Goal: Task Accomplishment & Management: Use online tool/utility

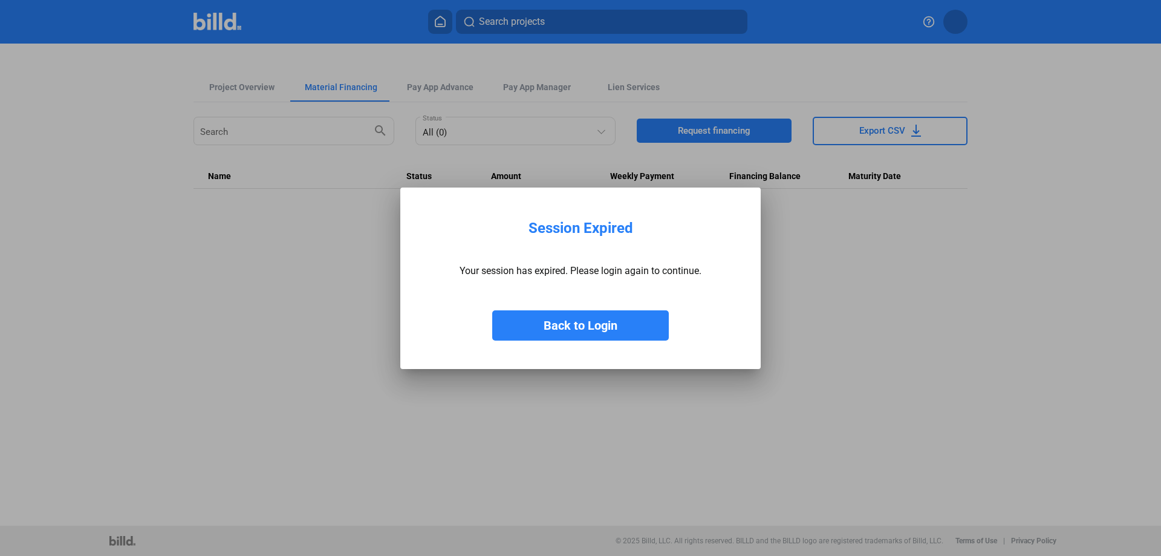
click at [558, 325] on button "Back to Login" at bounding box center [580, 325] width 177 height 30
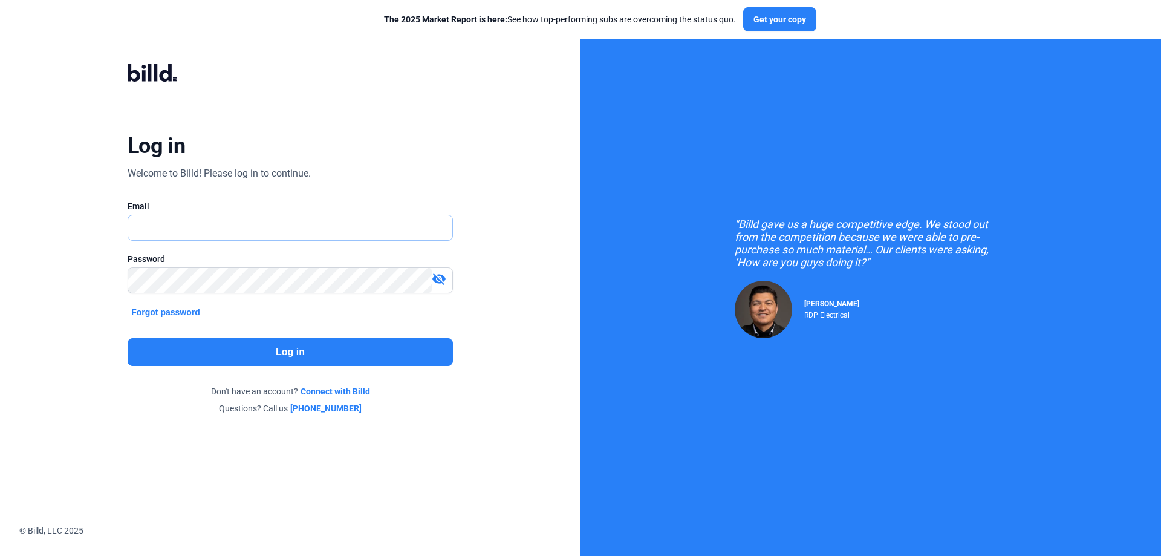
type input "[PERSON_NAME][EMAIL_ADDRESS][DOMAIN_NAME]"
click at [340, 345] on button "Log in" at bounding box center [290, 352] width 325 height 28
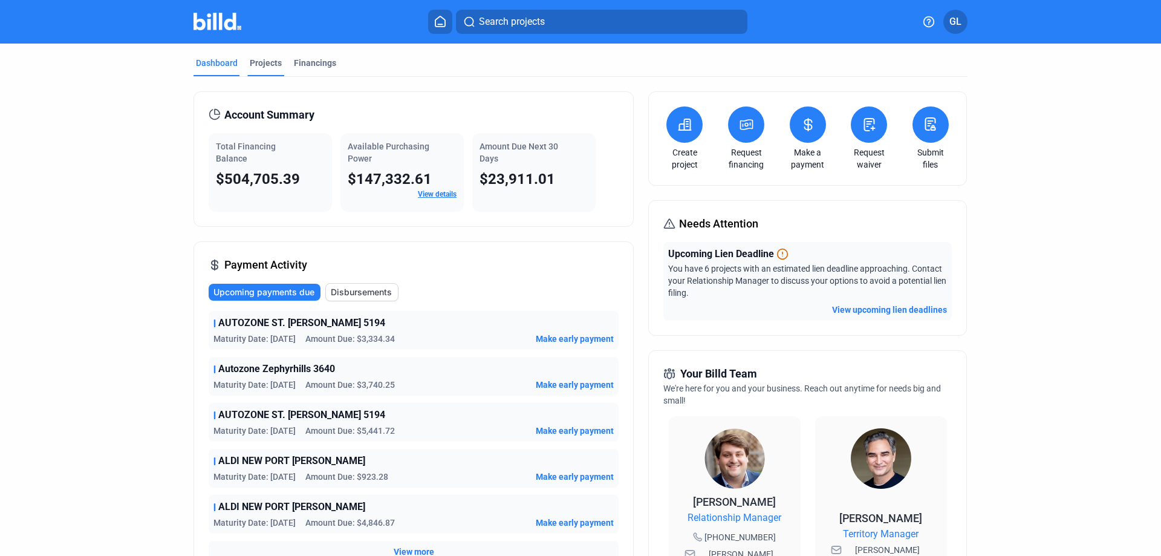
click at [253, 57] on div "Projects" at bounding box center [266, 63] width 32 height 12
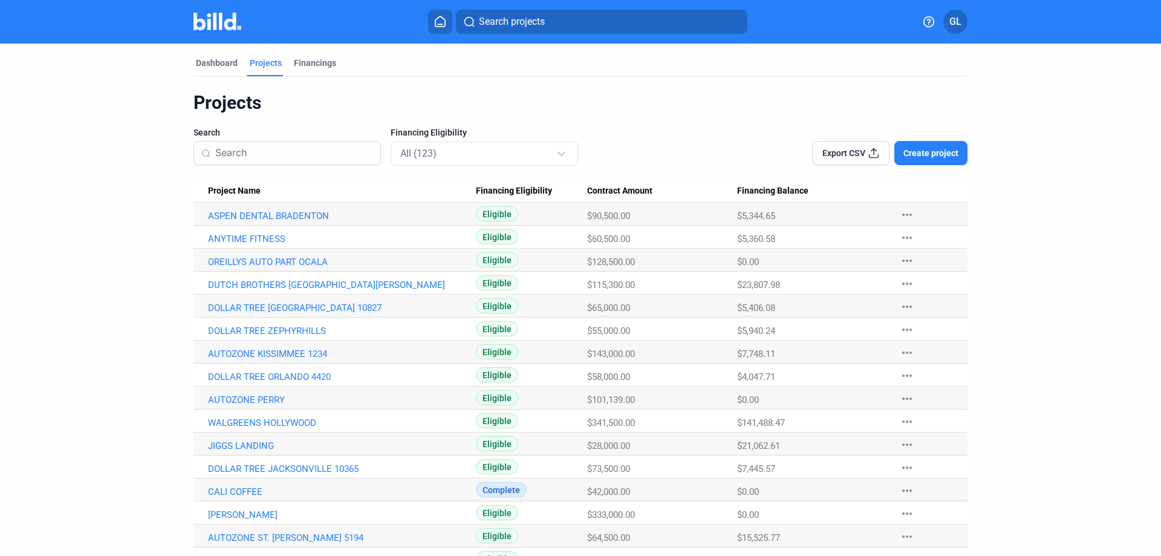
click at [275, 157] on input at bounding box center [294, 152] width 158 height 25
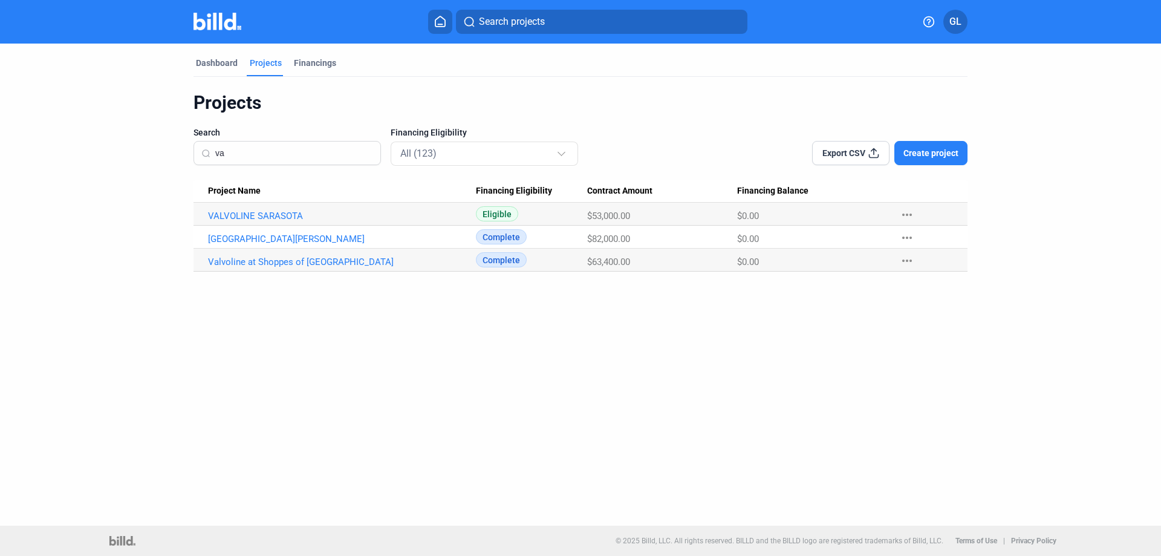
type input "v"
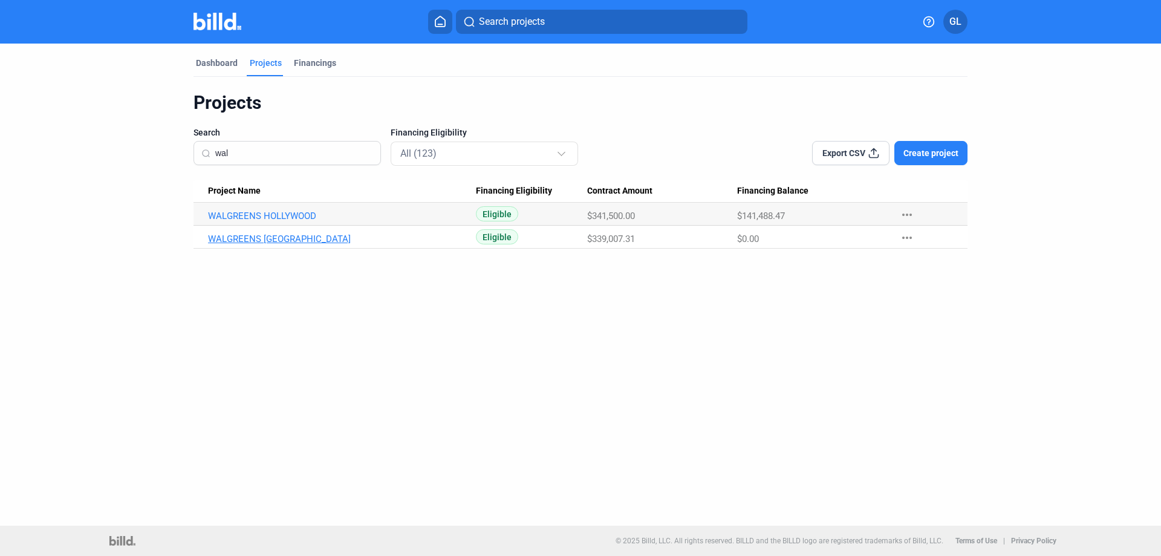
type input "wal"
click at [389, 236] on link "WALGREENS [GEOGRAPHIC_DATA]" at bounding box center [342, 238] width 268 height 11
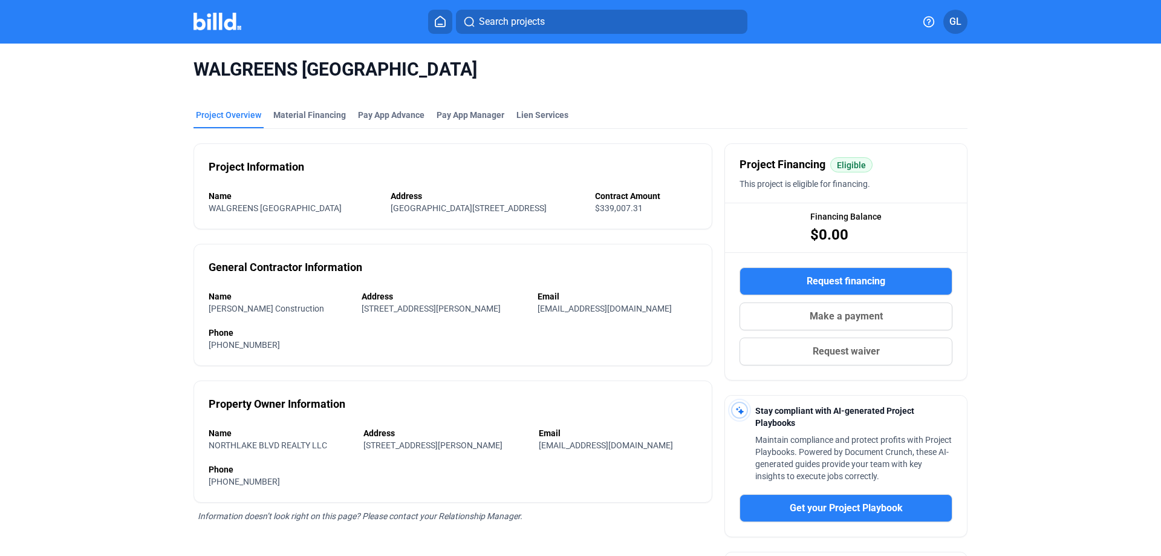
click at [219, 115] on div "Project Overview" at bounding box center [228, 115] width 65 height 12
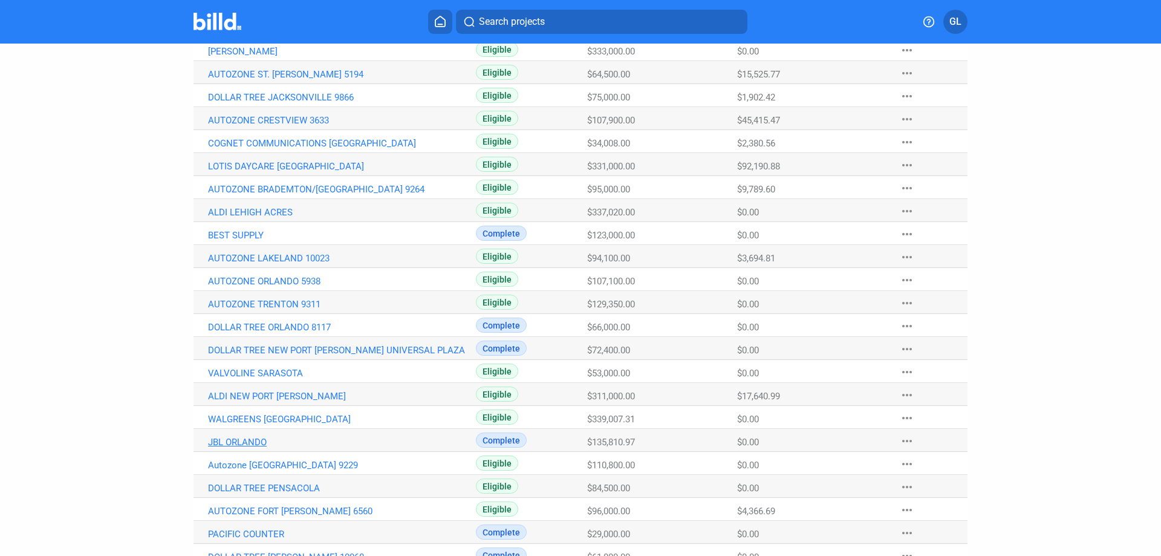
scroll to position [464, 0]
click at [310, 415] on link "WALGREENS [GEOGRAPHIC_DATA]" at bounding box center [342, 418] width 268 height 11
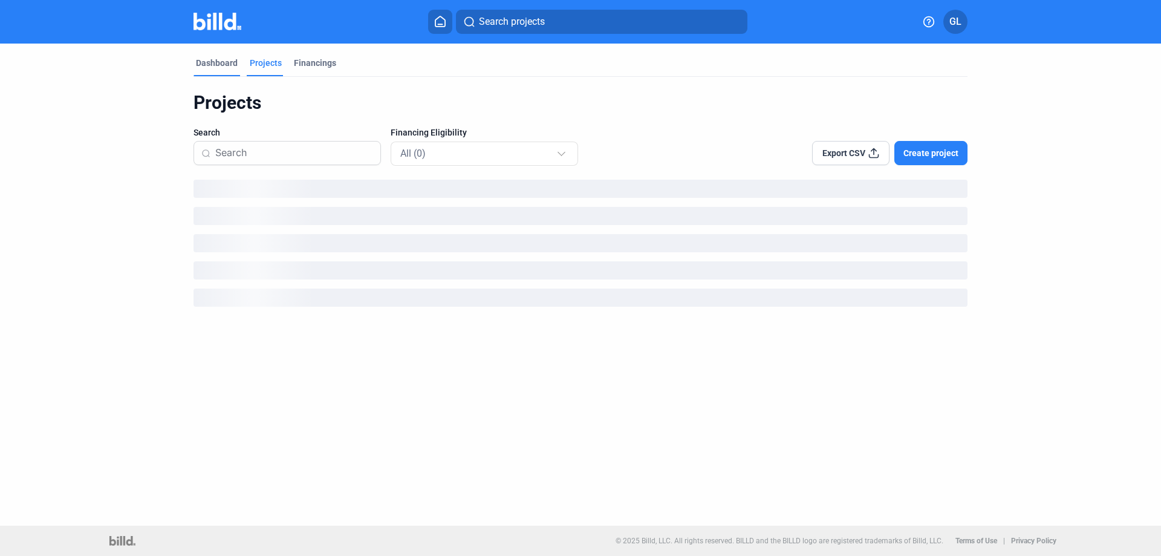
click at [223, 59] on div "Dashboard" at bounding box center [217, 63] width 42 height 12
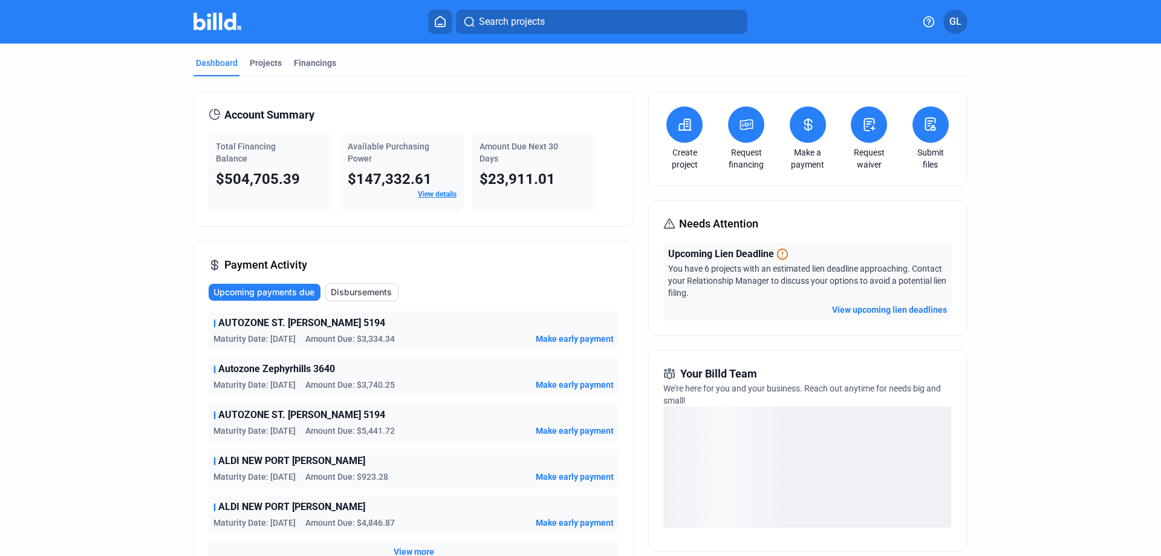
click at [862, 129] on icon at bounding box center [869, 124] width 15 height 15
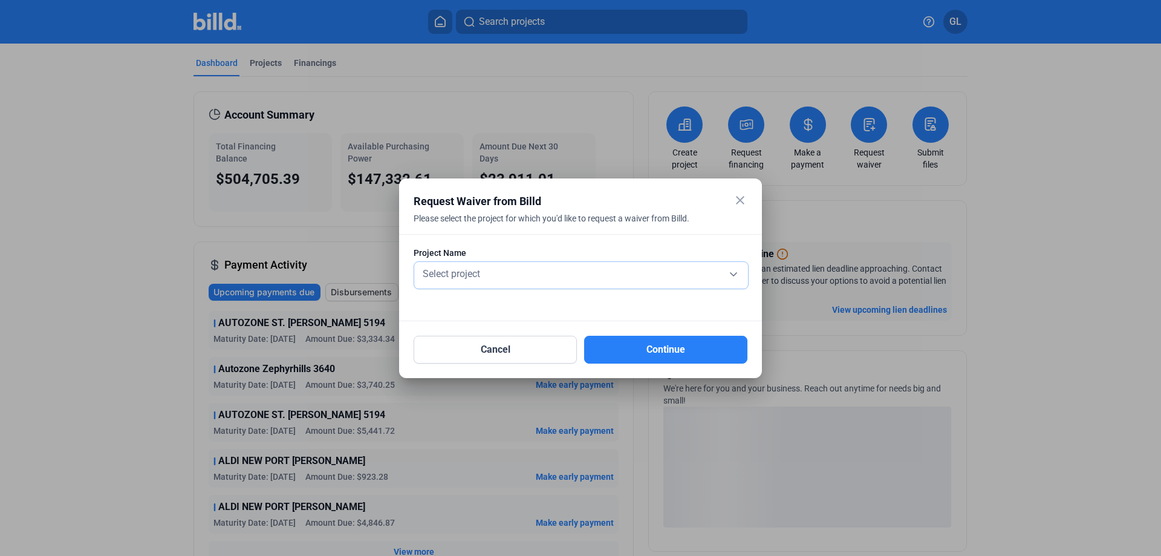
click at [579, 278] on div "Select project" at bounding box center [581, 272] width 322 height 17
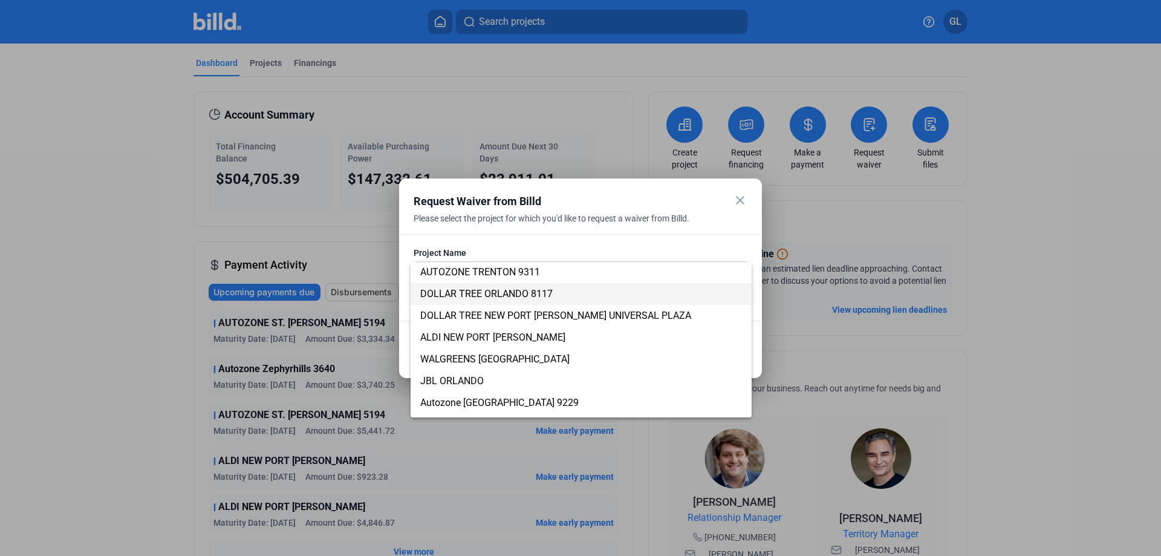
scroll to position [504, 0]
click at [534, 358] on span "WALGREENS [GEOGRAPHIC_DATA]" at bounding box center [494, 356] width 149 height 11
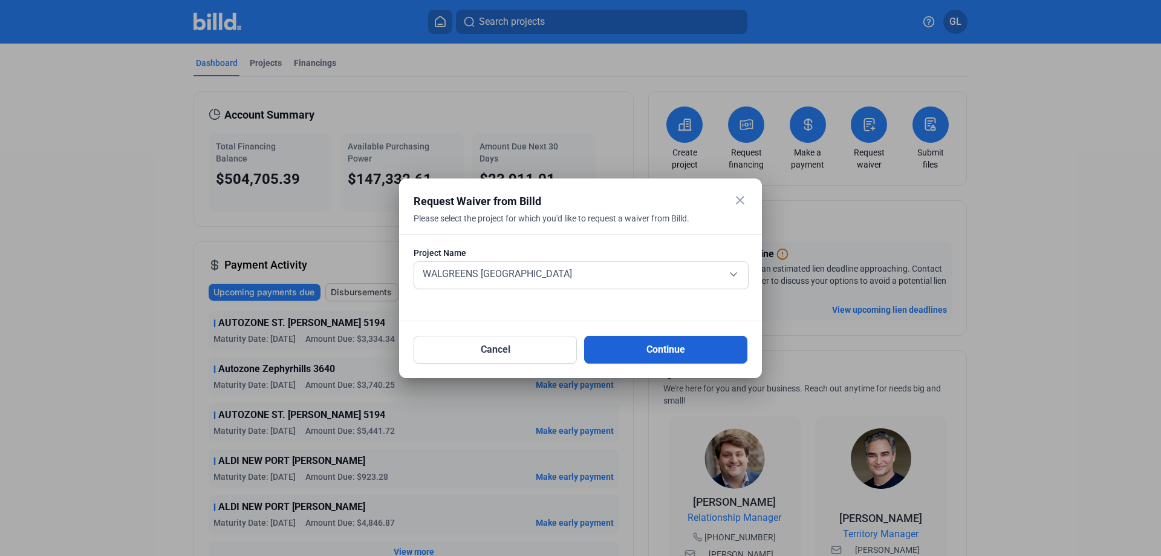
click at [700, 348] on button "Continue" at bounding box center [665, 350] width 163 height 28
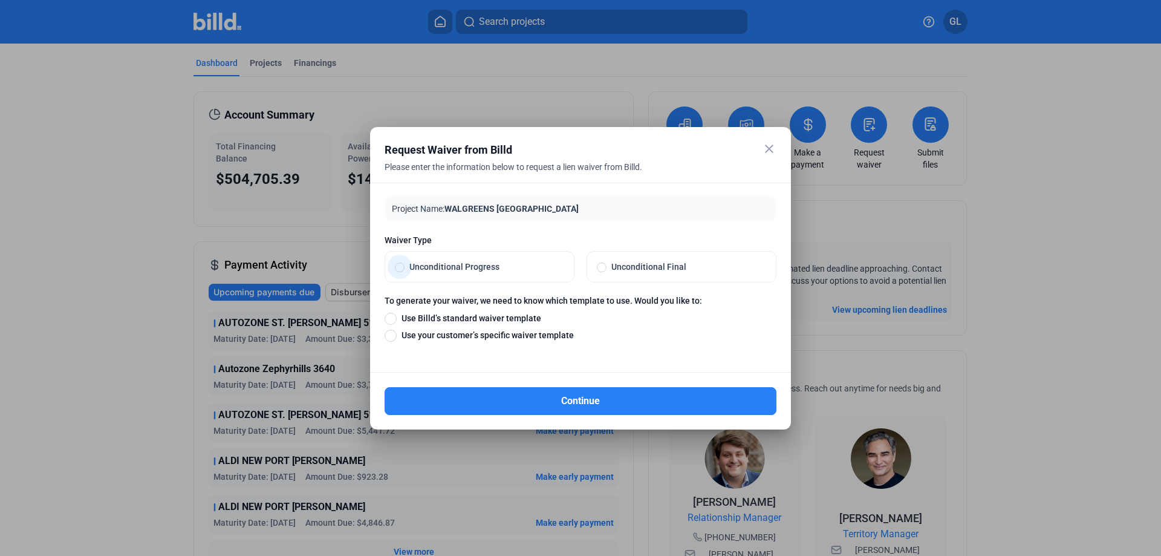
click at [400, 264] on span at bounding box center [400, 267] width 10 height 10
click at [400, 264] on input "Unconditional Progress" at bounding box center [400, 266] width 10 height 11
radio input "true"
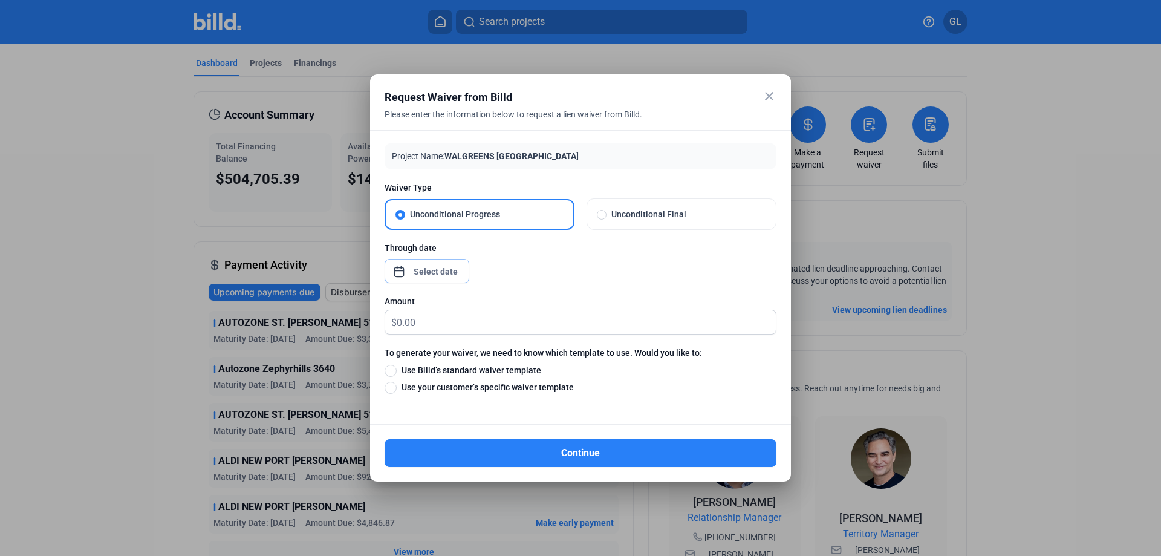
click at [443, 266] on div "close Request Waiver from Billd Please enter the information below to request a…" at bounding box center [580, 278] width 1161 height 556
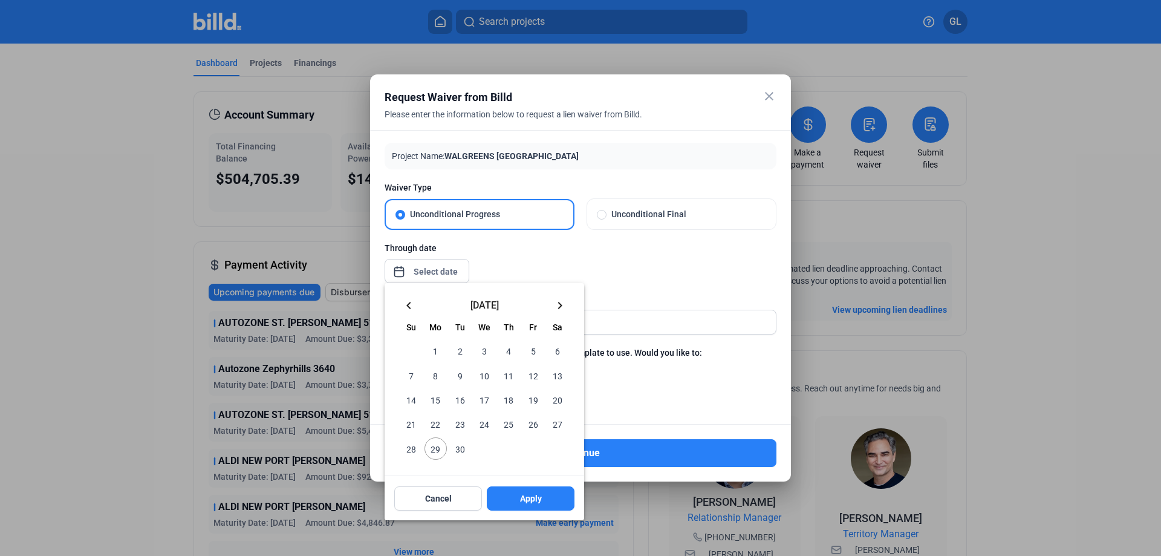
click at [405, 308] on mat-icon "keyboard_arrow_left" at bounding box center [409, 305] width 15 height 15
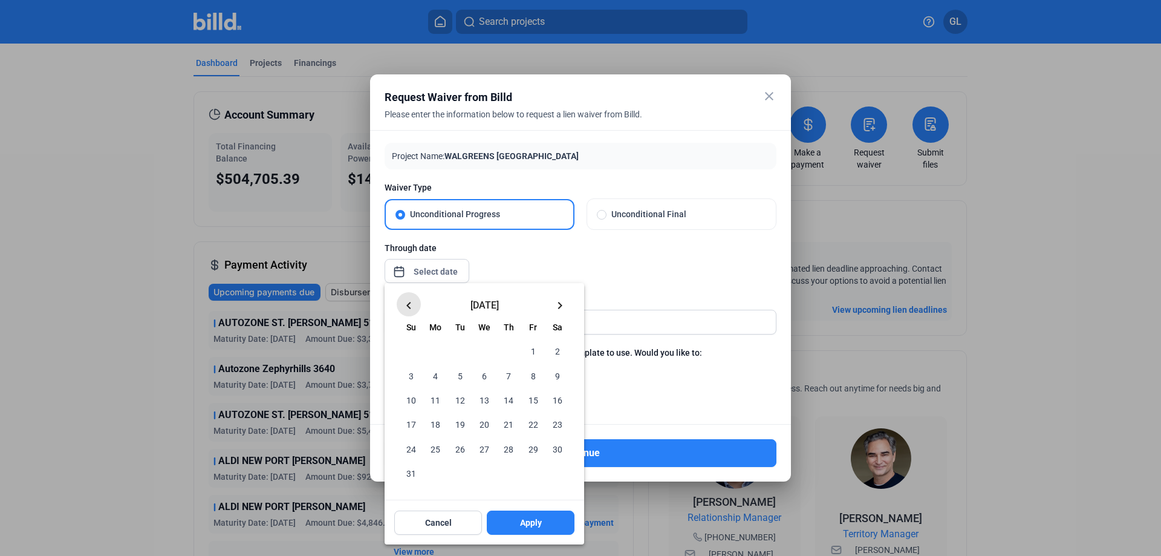
click at [405, 308] on mat-icon "keyboard_arrow_left" at bounding box center [409, 305] width 15 height 15
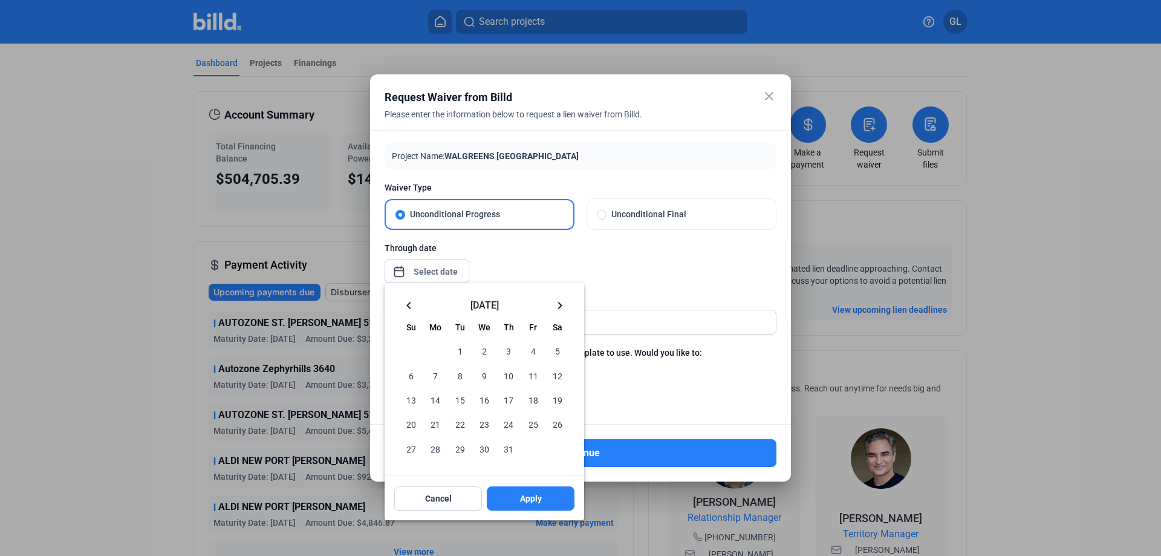
click at [534, 423] on span "25" at bounding box center [533, 424] width 22 height 22
click at [522, 496] on span "Apply" at bounding box center [531, 498] width 22 height 12
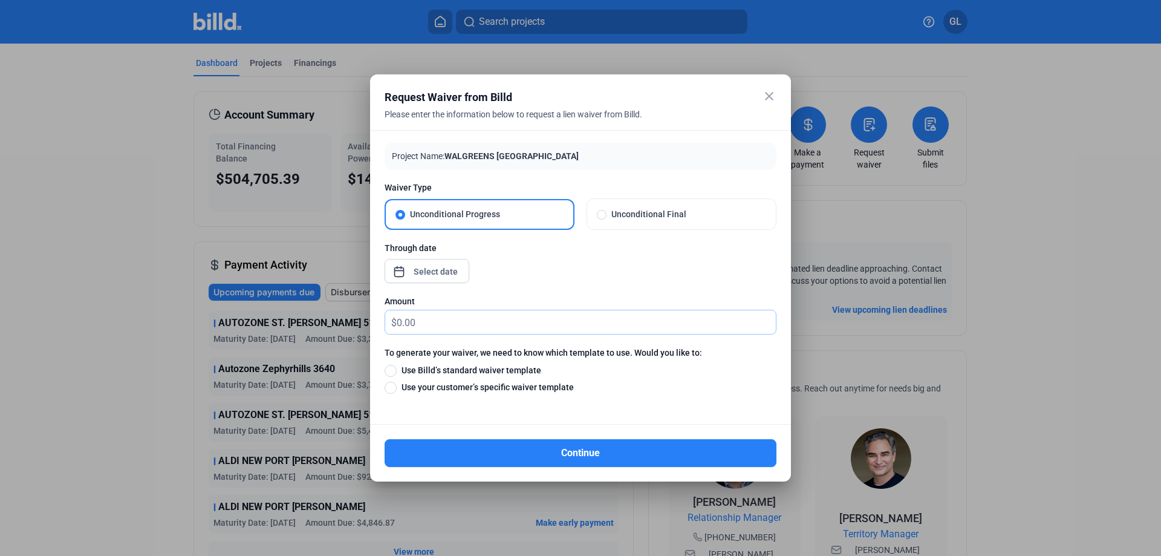
click at [461, 324] on input "text" at bounding box center [586, 322] width 379 height 24
drag, startPoint x: 391, startPoint y: 369, endPoint x: 432, endPoint y: 359, distance: 42.5
click at [391, 369] on span at bounding box center [391, 371] width 12 height 12
click at [391, 369] on input "Use Billd’s standard waiver template" at bounding box center [391, 369] width 12 height 13
radio input "true"
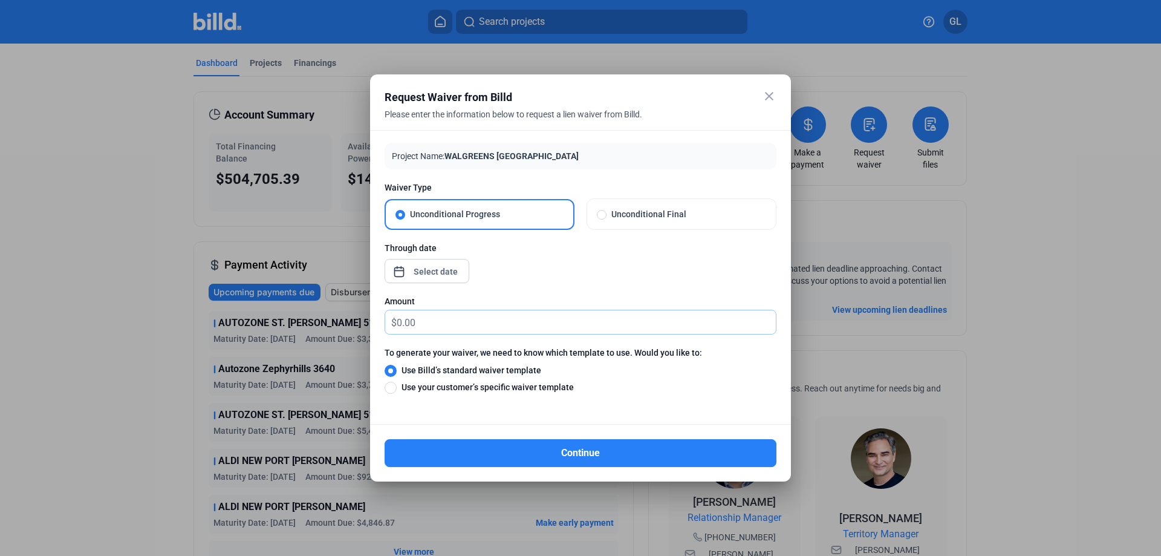
click at [449, 322] on input "text" at bounding box center [586, 322] width 379 height 24
type input "10"
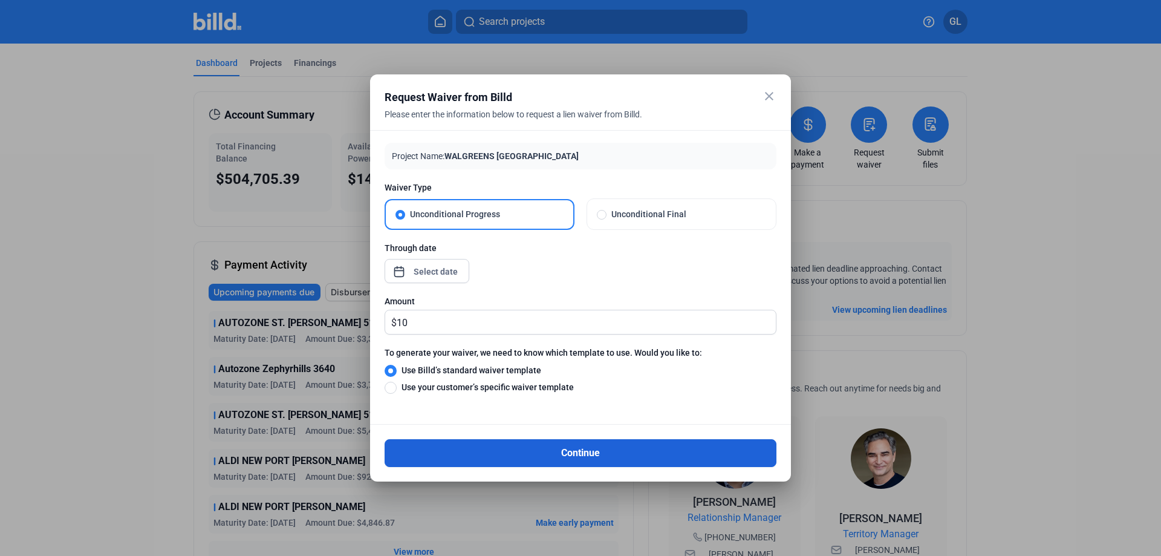
click at [585, 453] on button "Continue" at bounding box center [581, 453] width 392 height 28
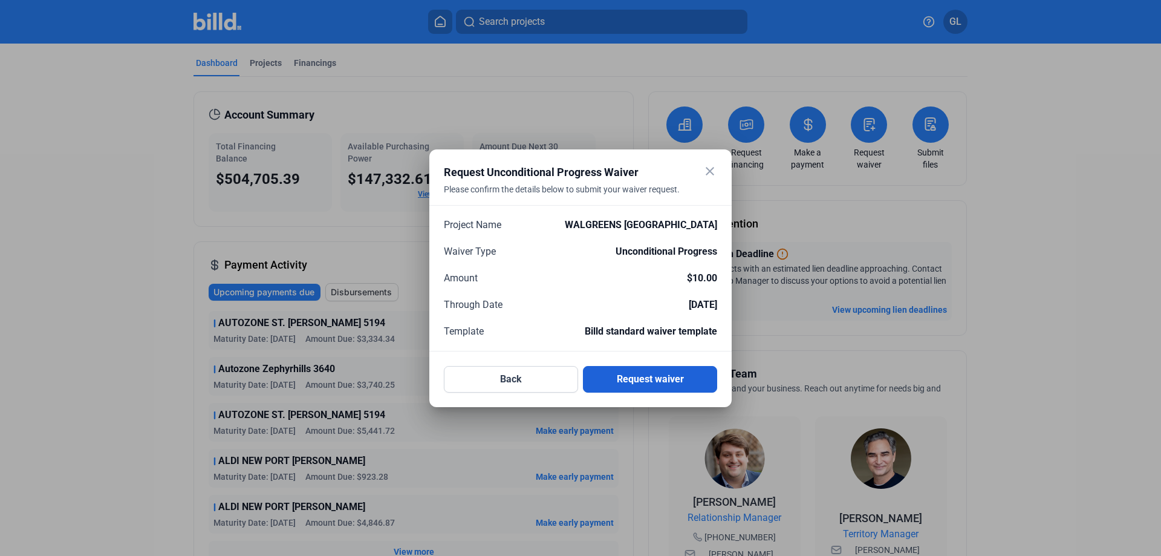
click at [659, 389] on button "Request waiver" at bounding box center [650, 379] width 134 height 27
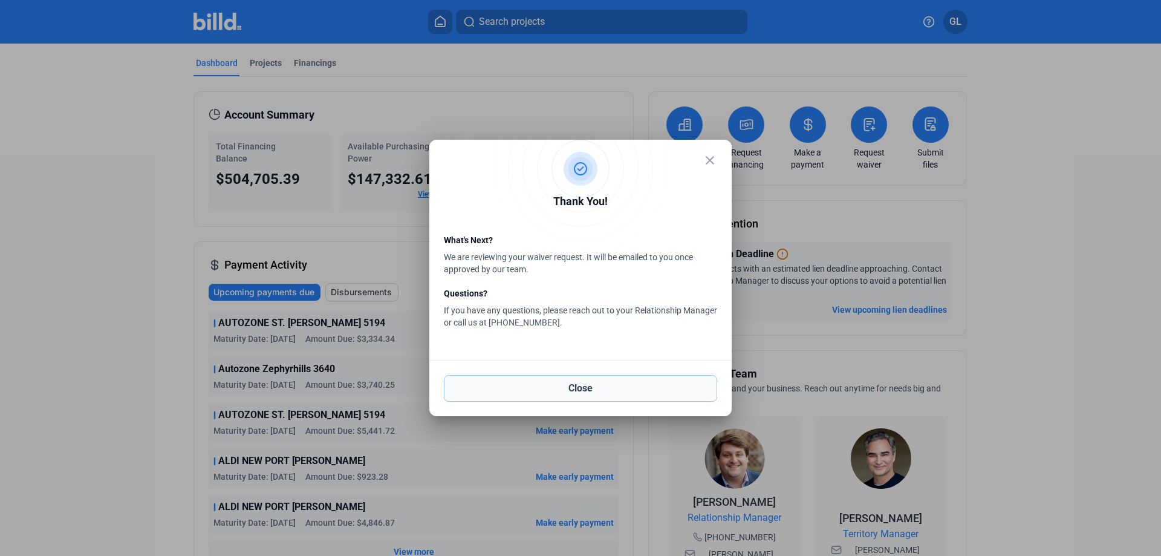
click at [584, 391] on button "Close" at bounding box center [580, 388] width 273 height 27
